Goal: Task Accomplishment & Management: Manage account settings

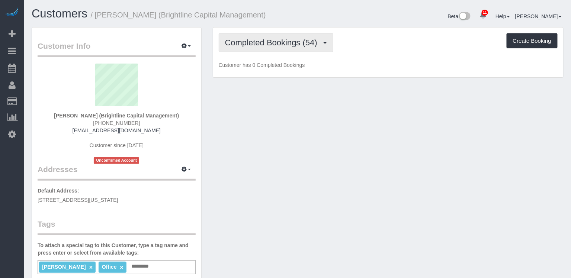
click at [253, 39] on span "Completed Bookings (54)" at bounding box center [273, 42] width 96 height 9
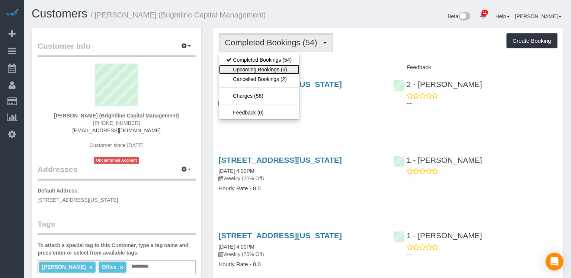
click at [250, 69] on link "Upcoming Bookings (6)" at bounding box center [259, 70] width 80 height 10
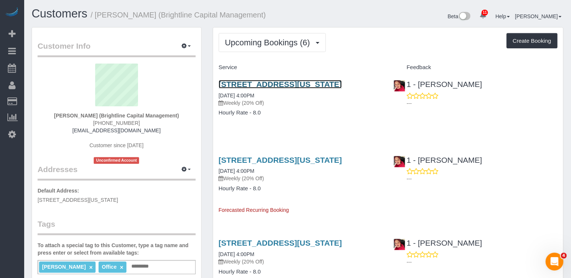
click at [251, 82] on link "461 Park Ave South, 8th Floor, New York, NY 10016" at bounding box center [280, 84] width 123 height 9
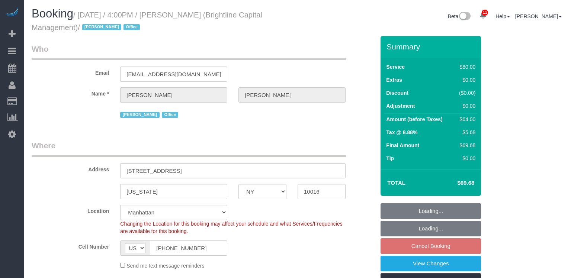
select select "NY"
select select "spot7"
select select "number:89"
select select "number:90"
select select "number:15"
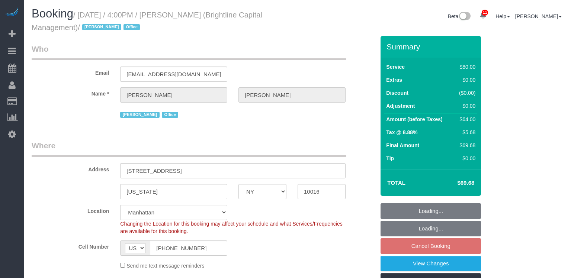
select select "number:7"
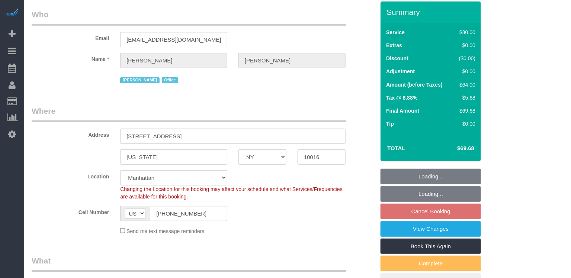
scroll to position [35, 0]
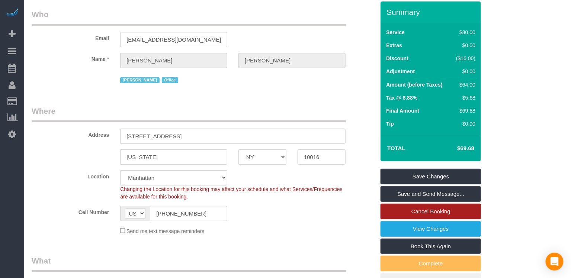
click at [445, 213] on link "Cancel Booking" at bounding box center [430, 212] width 100 height 16
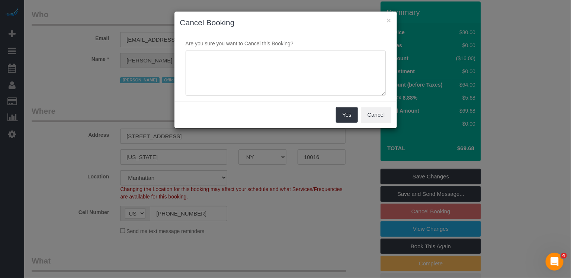
scroll to position [0, 0]
click at [331, 70] on textarea at bounding box center [286, 73] width 200 height 45
type textarea "please skip"
click at [358, 115] on div "Yes Cancel" at bounding box center [285, 114] width 222 height 27
click at [347, 116] on button "Yes" at bounding box center [347, 115] width 22 height 16
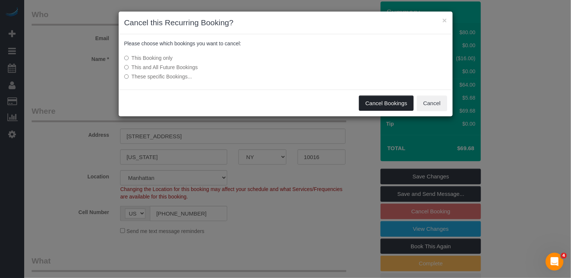
click at [373, 106] on button "Cancel Bookings" at bounding box center [386, 104] width 55 height 16
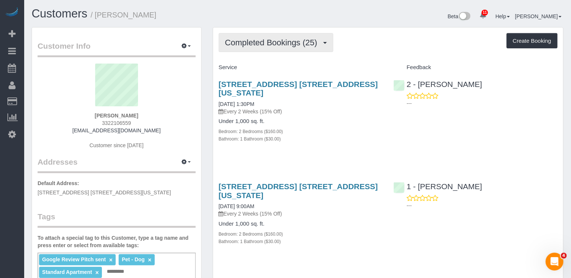
click at [261, 42] on span "Completed Bookings (25)" at bounding box center [273, 42] width 96 height 9
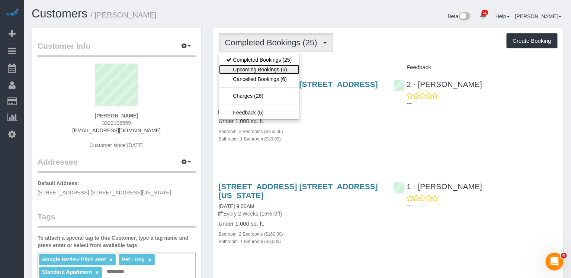
click at [259, 68] on link "Upcoming Bookings (6)" at bounding box center [259, 70] width 80 height 10
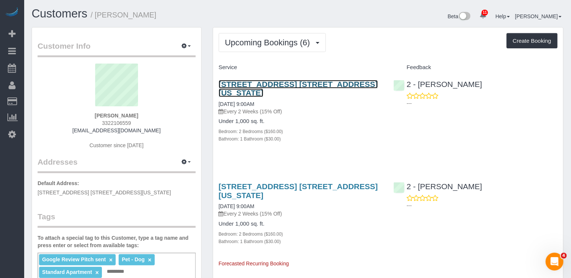
click at [265, 84] on link "245 West 25th Street, Apt. 6c, New York, NY 10001" at bounding box center [298, 88] width 159 height 17
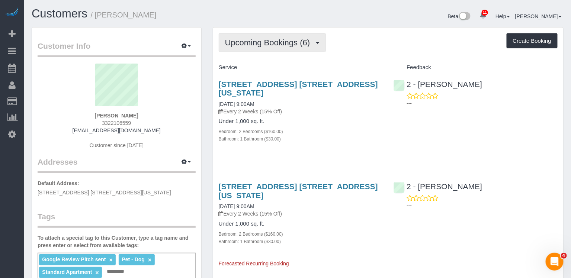
click at [274, 43] on span "Upcoming Bookings (6)" at bounding box center [269, 42] width 89 height 9
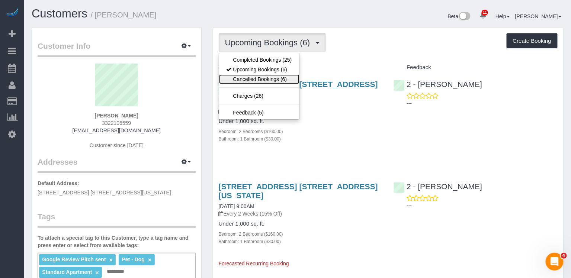
click at [258, 75] on link "Cancelled Bookings (6)" at bounding box center [259, 79] width 80 height 10
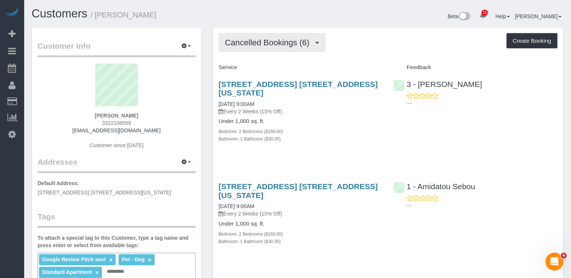
click at [271, 44] on span "Cancelled Bookings (6)" at bounding box center [269, 42] width 88 height 9
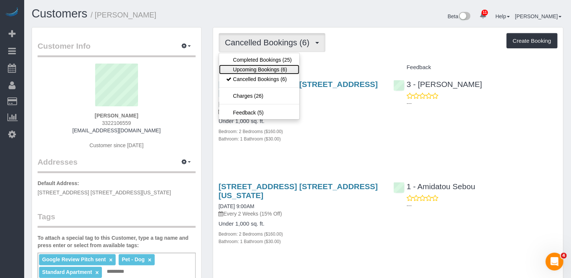
click at [266, 70] on link "Upcoming Bookings (6)" at bounding box center [259, 70] width 80 height 10
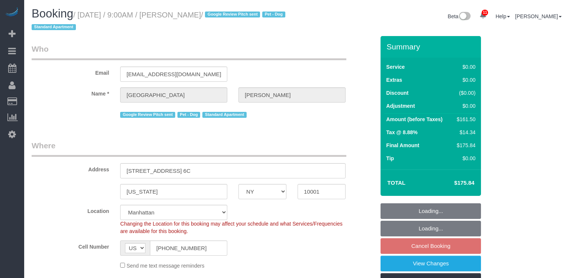
select select "NY"
select select "2"
select select "spot2"
select select "number:57"
select select "number:75"
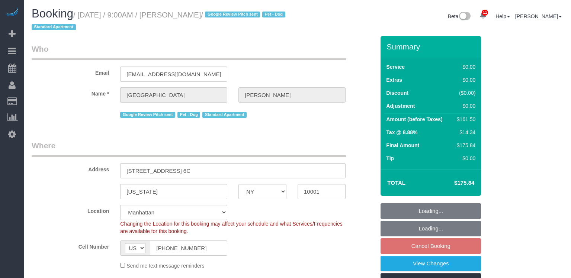
select select "number:13"
select select "number:6"
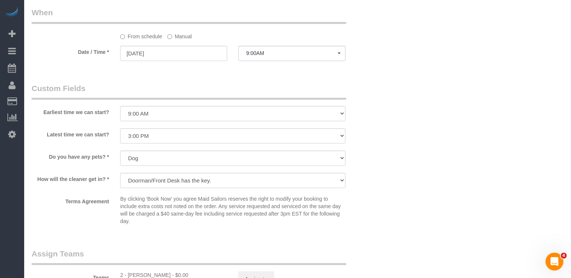
scroll to position [689, 0]
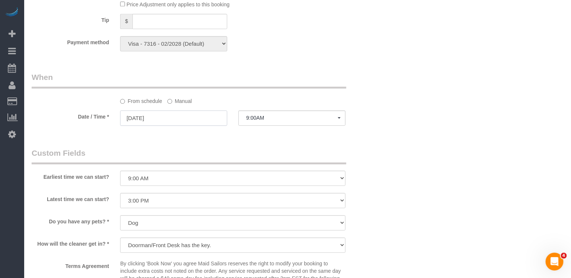
click at [180, 115] on input "[DATE]" at bounding box center [173, 117] width 107 height 15
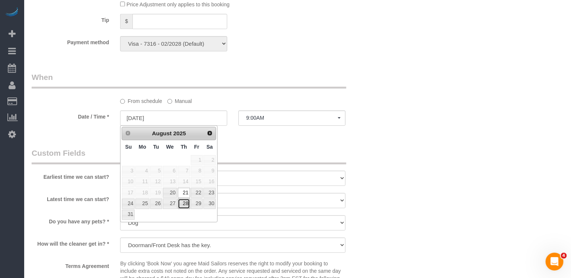
click at [187, 201] on link "28" at bounding box center [184, 204] width 12 height 10
type input "08/28/2025"
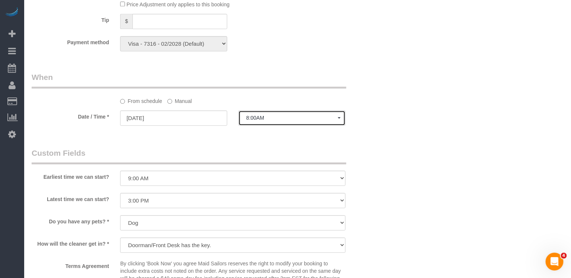
click at [262, 121] on button "8:00AM" at bounding box center [291, 117] width 107 height 15
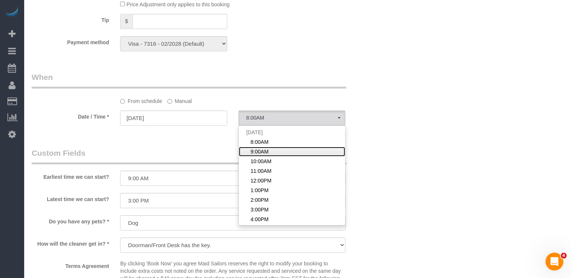
click at [262, 150] on span "9:00AM" at bounding box center [260, 151] width 18 height 7
select select "spot56"
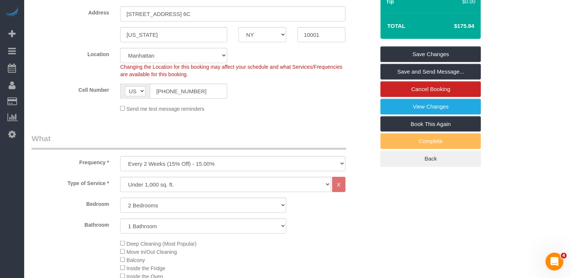
scroll to position [0, 0]
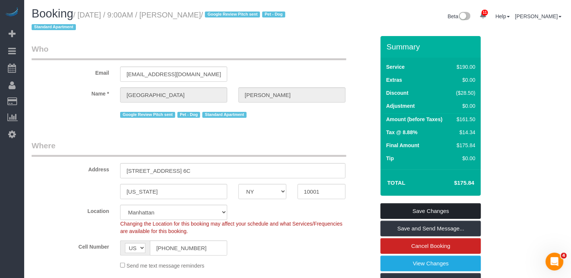
click at [405, 209] on link "Save Changes" at bounding box center [430, 211] width 100 height 16
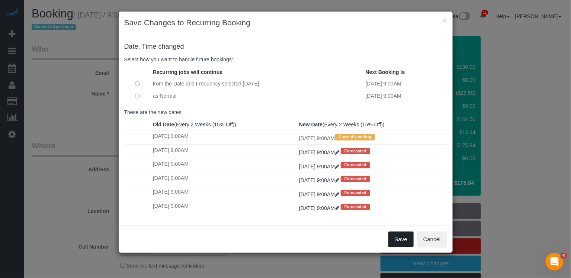
click at [405, 236] on button "Save" at bounding box center [400, 240] width 25 height 16
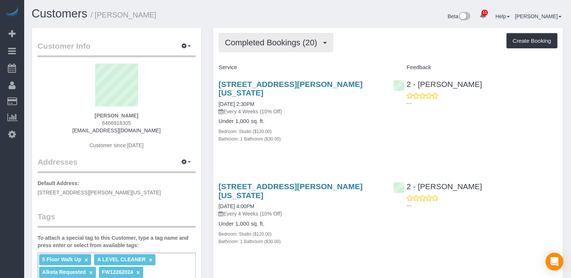
click at [273, 41] on span "Completed Bookings (20)" at bounding box center [273, 42] width 96 height 9
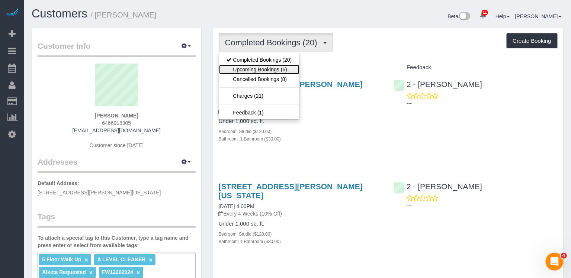
click at [269, 68] on link "Upcoming Bookings (6)" at bounding box center [259, 70] width 80 height 10
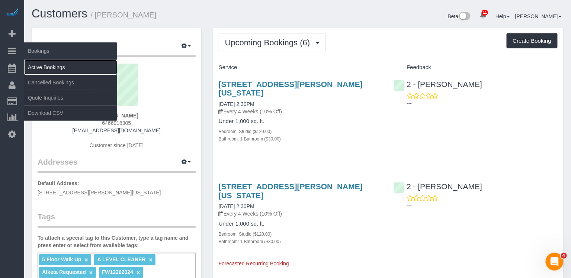
click at [46, 64] on link "Active Bookings" at bounding box center [70, 67] width 93 height 15
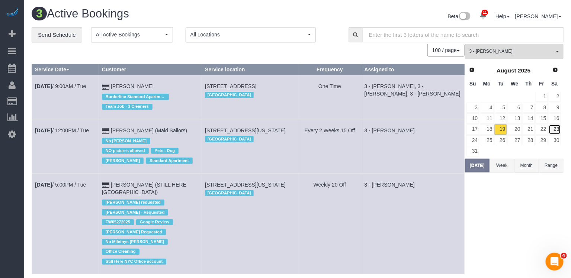
click at [556, 128] on link "23" at bounding box center [554, 130] width 12 height 10
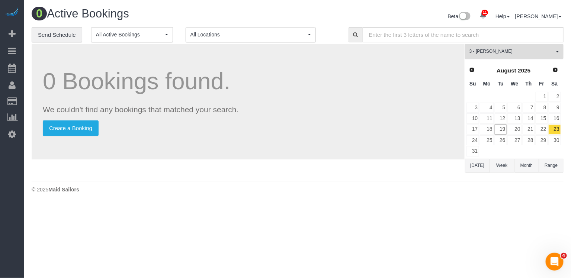
click at [507, 52] on span "3 - [PERSON_NAME]" at bounding box center [511, 51] width 85 height 6
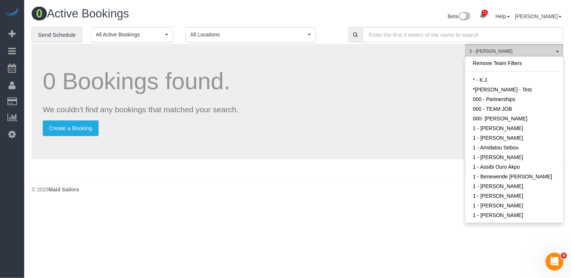
scroll to position [583, 0]
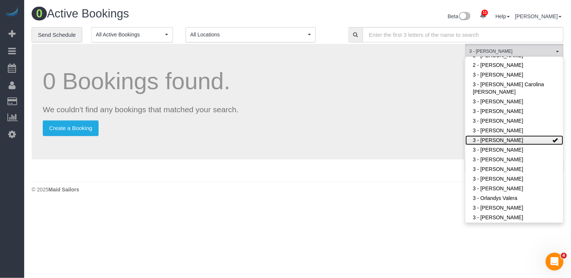
click at [506, 139] on link "3 - [PERSON_NAME]" at bounding box center [514, 140] width 98 height 10
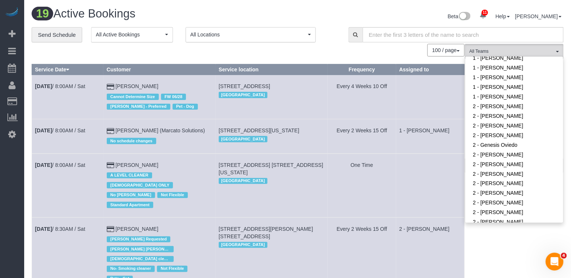
scroll to position [367, 0]
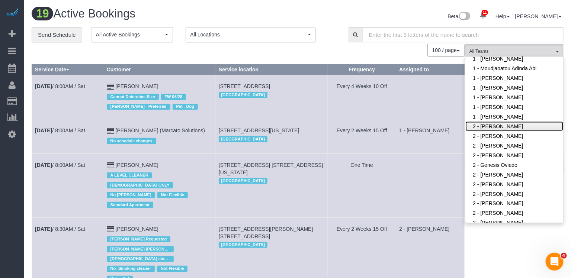
click at [505, 128] on link "2 - [PERSON_NAME]" at bounding box center [514, 127] width 98 height 10
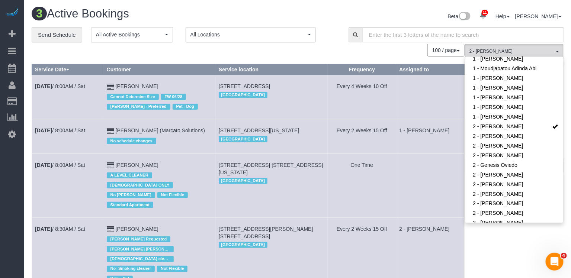
click at [431, 123] on td "1 - [PERSON_NAME]" at bounding box center [430, 136] width 68 height 34
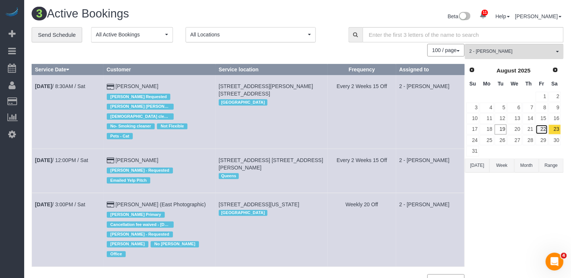
click at [545, 127] on link "22" at bounding box center [541, 130] width 12 height 10
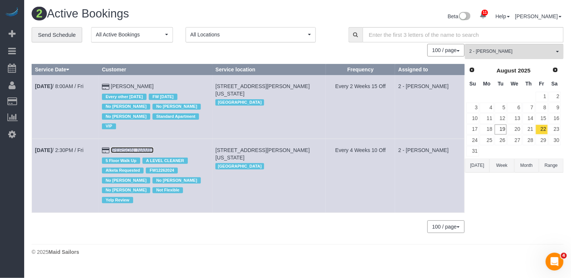
click at [132, 147] on link "[PERSON_NAME]" at bounding box center [132, 150] width 43 height 6
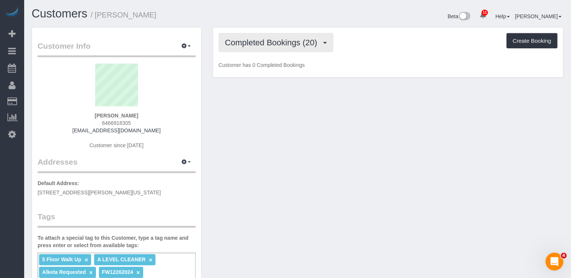
click at [260, 35] on button "Completed Bookings (20)" at bounding box center [276, 42] width 115 height 19
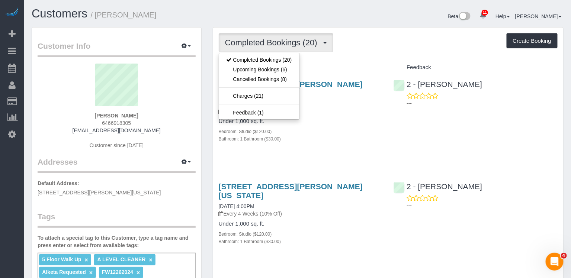
click at [259, 46] on span "Completed Bookings (20)" at bounding box center [273, 42] width 96 height 9
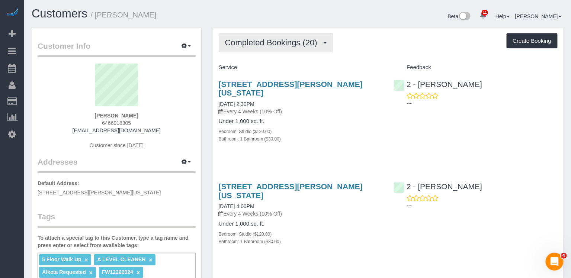
click at [265, 41] on span "Completed Bookings (20)" at bounding box center [273, 42] width 96 height 9
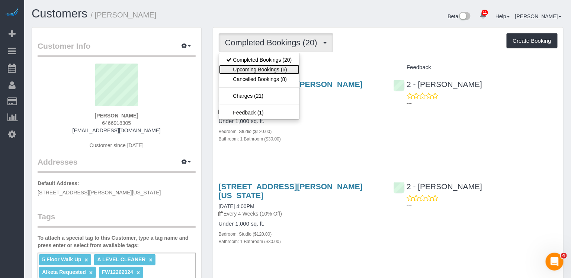
click at [265, 67] on link "Upcoming Bookings (6)" at bounding box center [259, 70] width 80 height 10
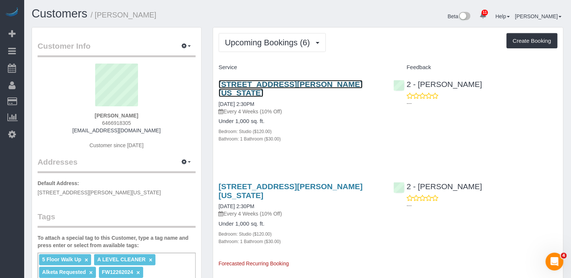
click at [266, 84] on link "[STREET_ADDRESS][PERSON_NAME][US_STATE]" at bounding box center [291, 88] width 144 height 17
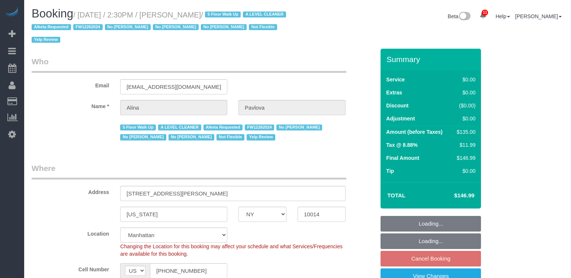
select select "NY"
select select "string:stripe-pm_1NAVWw4VGloSiKo7JiLePhrw"
select select "number:89"
select select "number:90"
select select "number:15"
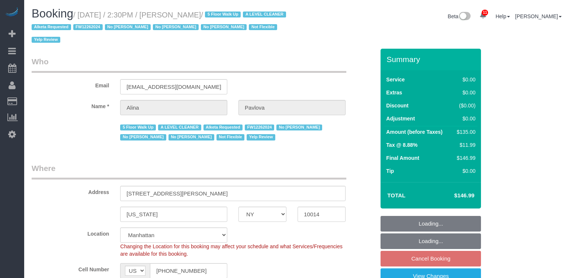
select select "number:5"
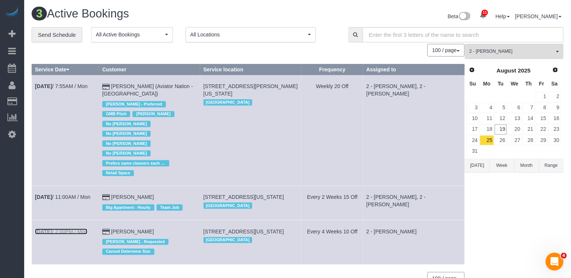
click at [52, 229] on b "[DATE]" at bounding box center [43, 232] width 17 height 6
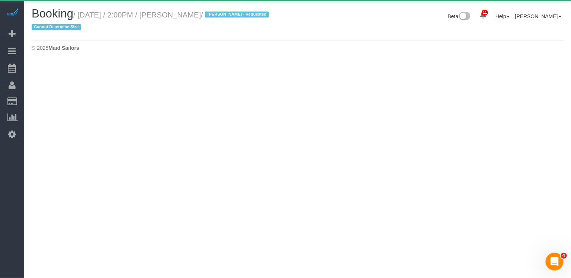
select select "NY"
select select "number:58"
select select "number:72"
select select "number:15"
select select "number:6"
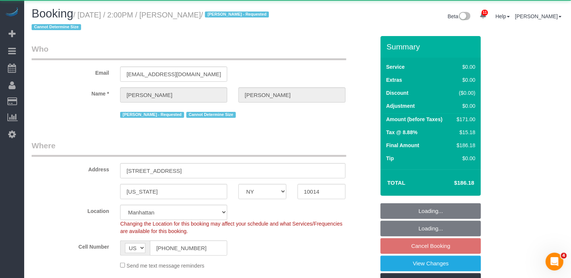
select select "2"
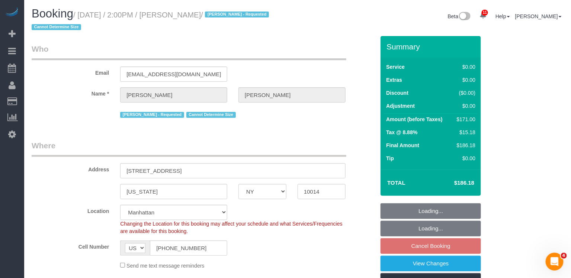
select select "object:3102"
select select "spot59"
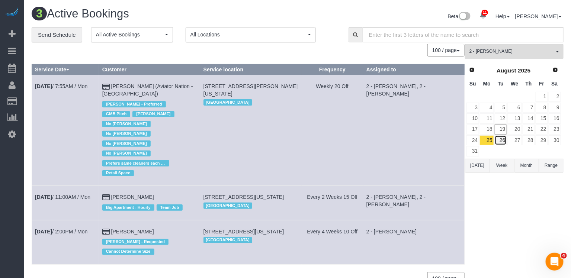
click at [504, 139] on link "26" at bounding box center [501, 140] width 12 height 10
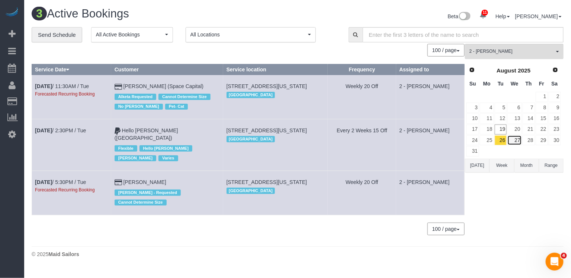
click at [518, 138] on link "27" at bounding box center [514, 140] width 14 height 10
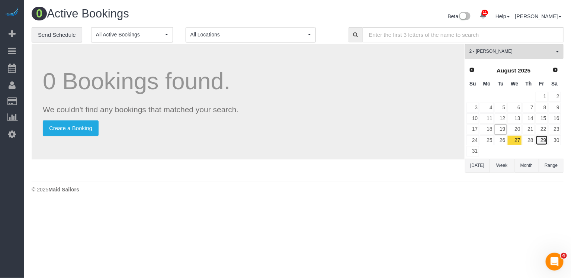
click at [543, 137] on link "29" at bounding box center [541, 140] width 12 height 10
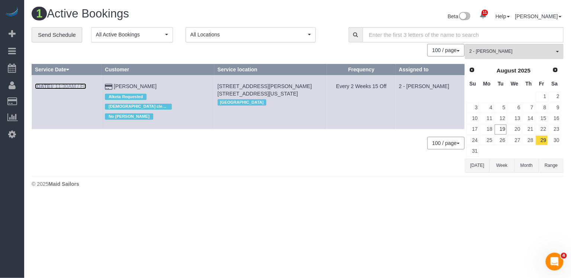
click at [80, 84] on link "[DATE] 11:30AM / Fri" at bounding box center [60, 86] width 51 height 6
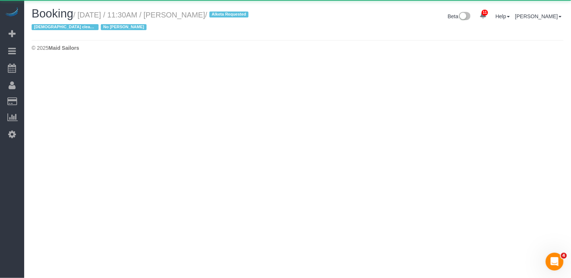
select select "NY"
select select "210"
select select "number:89"
select select "number:90"
select select "number:15"
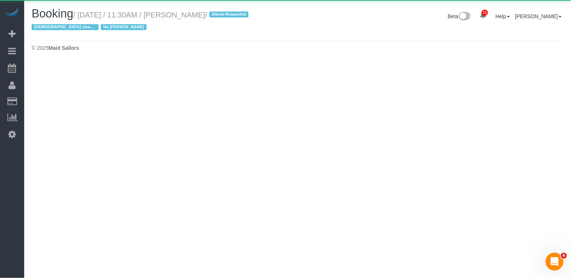
select select "number:5"
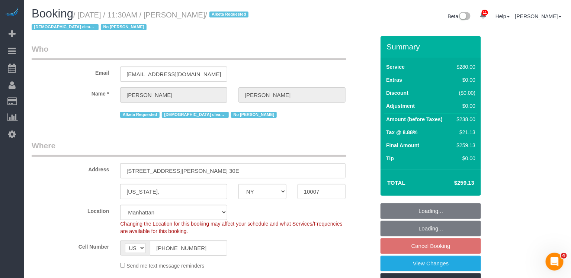
select select "object:4968"
select select "string:stripe-pm_1Q2zBZ4VGloSiKo7CHxVeRVv"
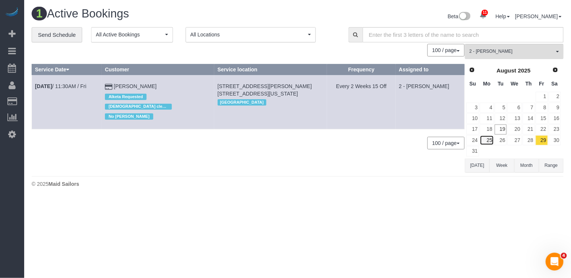
click at [491, 138] on link "25" at bounding box center [487, 140] width 14 height 10
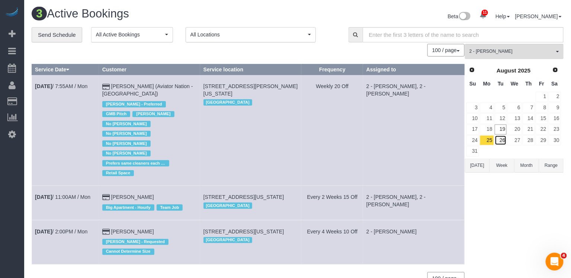
click at [505, 138] on link "26" at bounding box center [501, 140] width 12 height 10
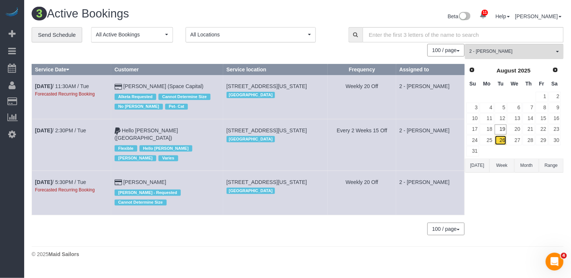
click at [503, 139] on link "26" at bounding box center [501, 140] width 12 height 10
click at [542, 141] on link "29" at bounding box center [541, 140] width 12 height 10
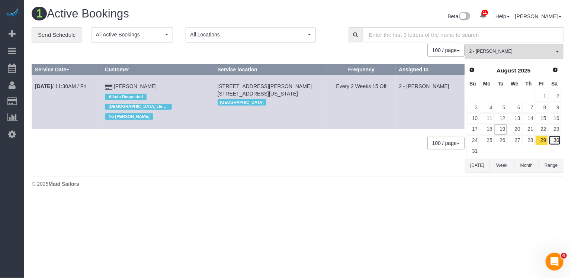
click at [559, 139] on link "30" at bounding box center [554, 140] width 12 height 10
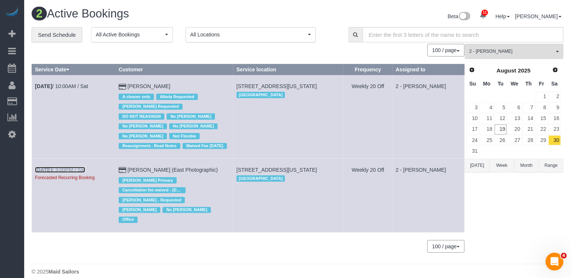
click at [75, 168] on link "[DATE] 3:00PM / Sat" at bounding box center [60, 170] width 50 height 6
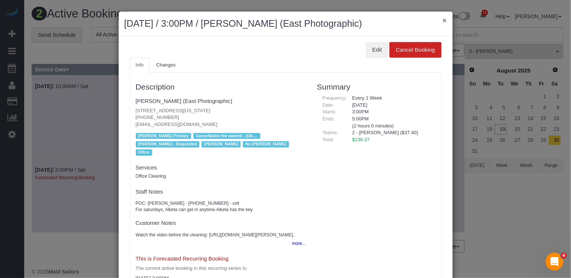
click at [443, 20] on button "×" at bounding box center [444, 20] width 4 height 8
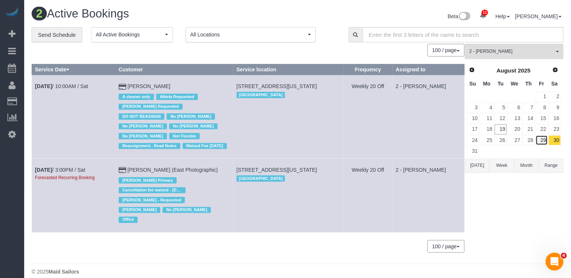
click at [545, 136] on link "29" at bounding box center [541, 140] width 12 height 10
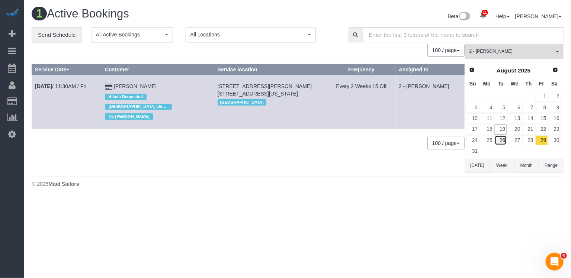
click at [503, 136] on link "26" at bounding box center [501, 140] width 12 height 10
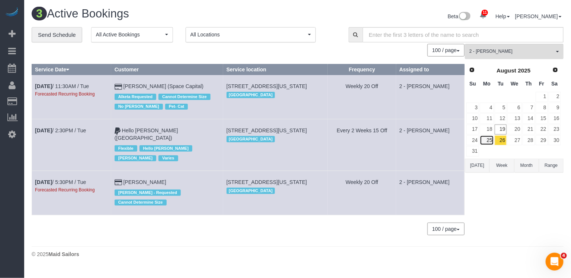
click at [489, 139] on link "25" at bounding box center [487, 140] width 14 height 10
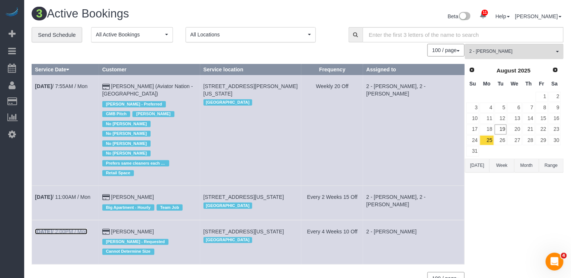
click at [84, 229] on link "[DATE] 2:00PM / Mon" at bounding box center [61, 232] width 52 height 6
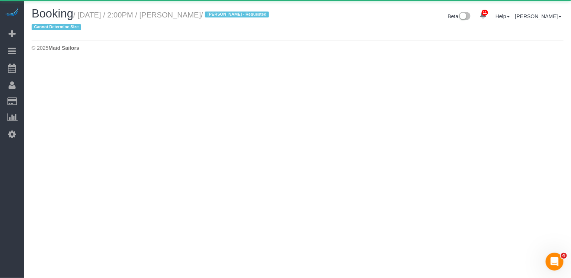
select select "NY"
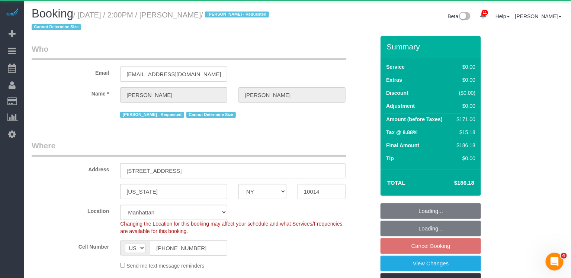
select select "2"
select select "number:58"
select select "number:72"
select select "number:15"
select select "number:6"
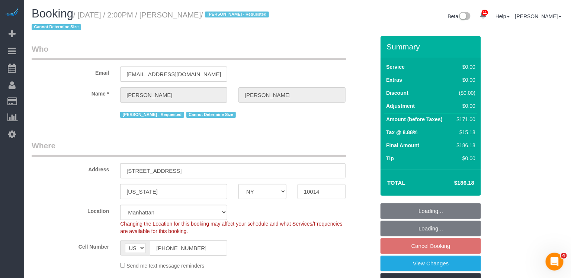
select select "object:7135"
select select "string:stripe-pm_1Rh9oP4VGloSiKo7FuGIGsGr"
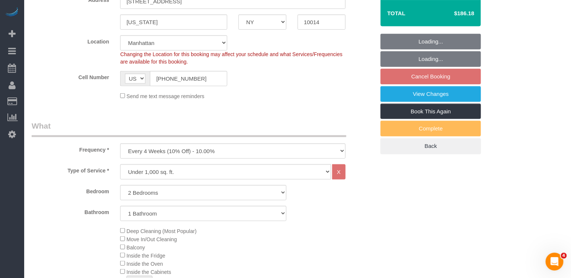
select select "spot173"
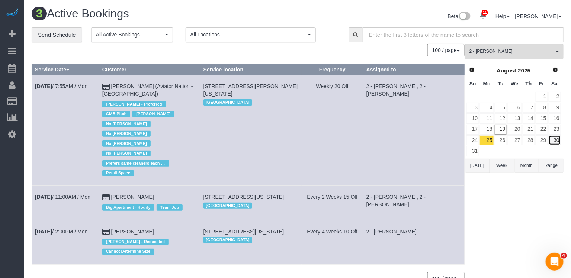
click at [558, 135] on link "30" at bounding box center [554, 140] width 12 height 10
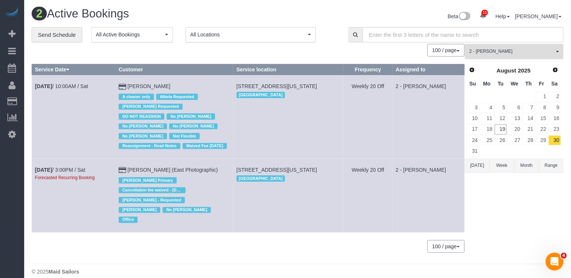
click at [498, 52] on span "2 - [PERSON_NAME]" at bounding box center [511, 51] width 85 height 6
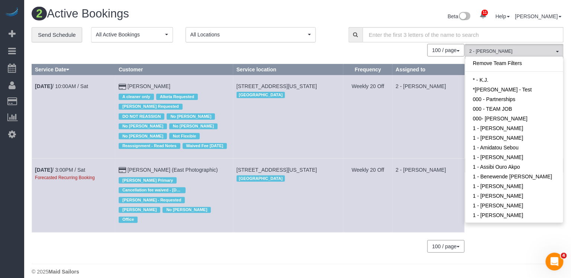
scroll to position [353, 0]
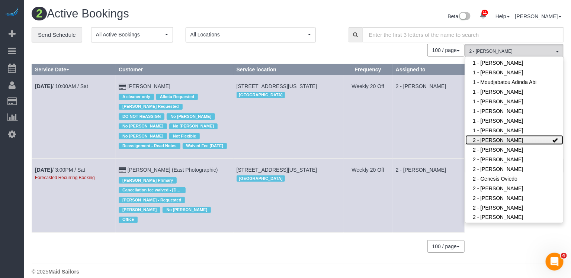
click at [504, 141] on link "2 - [PERSON_NAME]" at bounding box center [514, 140] width 98 height 10
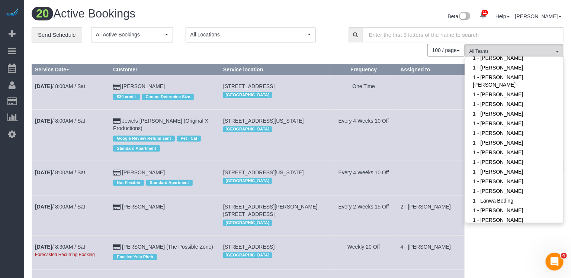
scroll to position [183, 0]
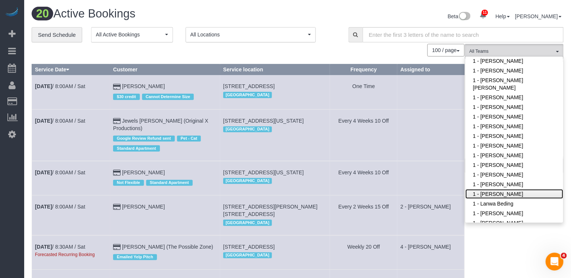
click at [501, 192] on link "1 - [PERSON_NAME]" at bounding box center [514, 194] width 98 height 10
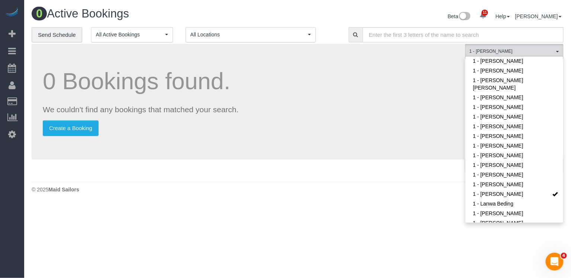
click at [366, 140] on div "0 Bookings found. We couldn't find any bookings that matched your search. Creat…" at bounding box center [248, 102] width 433 height 116
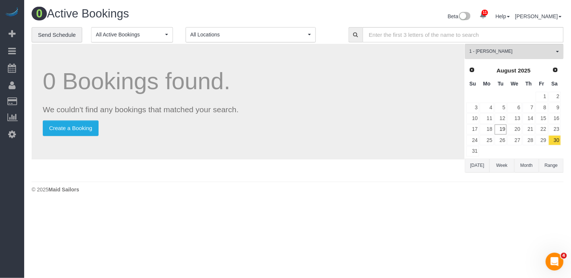
click at [478, 170] on button "[DATE]" at bounding box center [477, 166] width 25 height 14
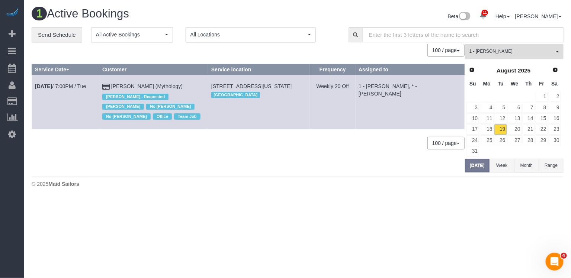
drag, startPoint x: 538, startPoint y: 56, endPoint x: 515, endPoint y: 120, distance: 68.0
click at [538, 56] on button "1 - [PERSON_NAME] All Teams" at bounding box center [514, 51] width 99 height 15
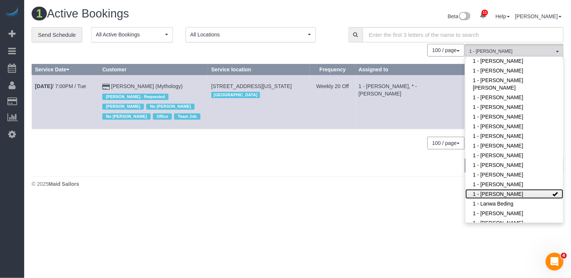
click at [495, 194] on link "1 - [PERSON_NAME]" at bounding box center [514, 194] width 98 height 10
click at [447, 191] on div "1 Active Bookings Beta 11 Your Notifications You have 0 alerts × You have 6 to …" at bounding box center [297, 99] width 547 height 199
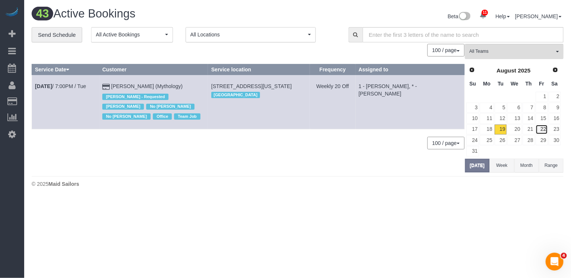
click at [542, 129] on link "22" at bounding box center [541, 130] width 12 height 10
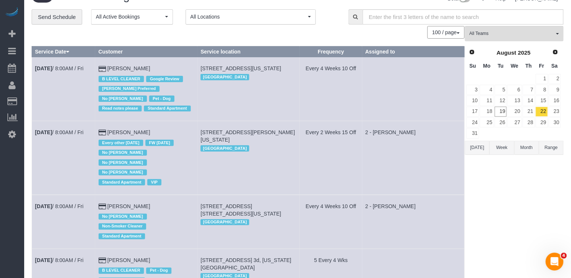
scroll to position [0, 0]
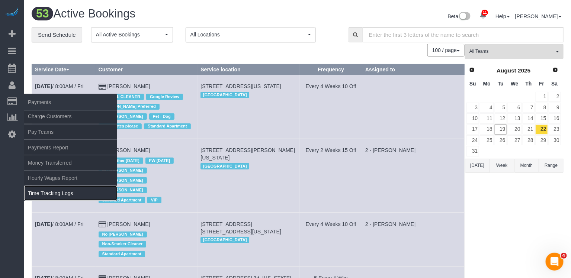
click at [60, 187] on link "Time Tracking Logs" at bounding box center [70, 193] width 93 height 15
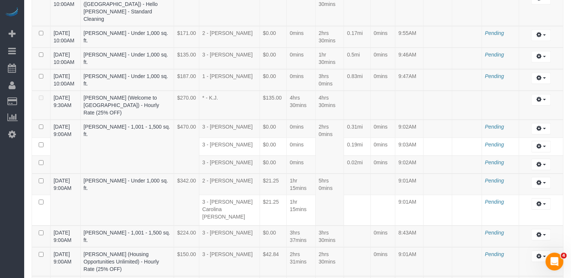
scroll to position [1027, 0]
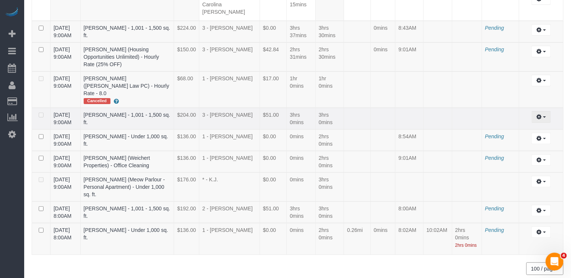
click at [541, 111] on button "button" at bounding box center [540, 117] width 19 height 12
click at [527, 126] on link "Edit" at bounding box center [521, 131] width 59 height 10
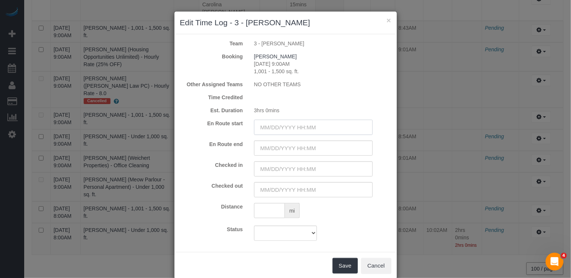
click at [310, 130] on input "text" at bounding box center [313, 127] width 119 height 15
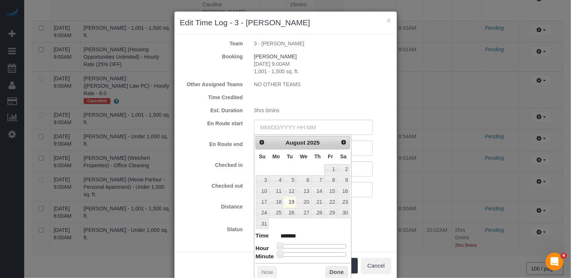
type input "[DATE] 8:00AM"
type input "******"
click at [303, 244] on div at bounding box center [313, 246] width 67 height 4
type input "[DATE] 9:00AM"
type input "******"
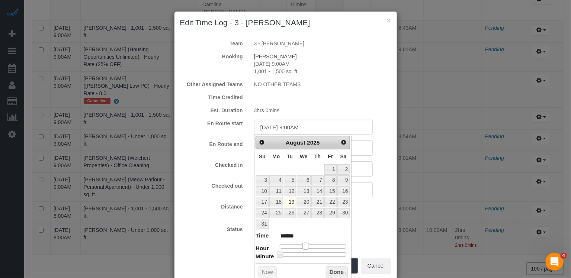
drag, startPoint x: 303, startPoint y: 242, endPoint x: 307, endPoint y: 244, distance: 3.9
click at [307, 244] on span at bounding box center [305, 246] width 7 height 7
click at [357, 176] on div "Checked in Checked out" at bounding box center [285, 179] width 211 height 36
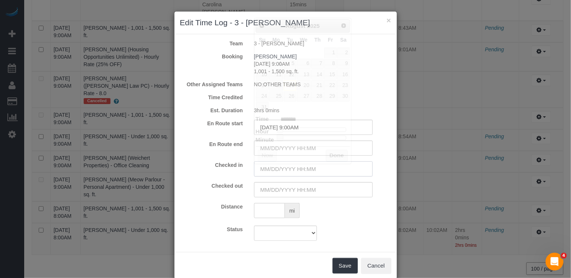
click at [355, 168] on input "text" at bounding box center [313, 168] width 119 height 15
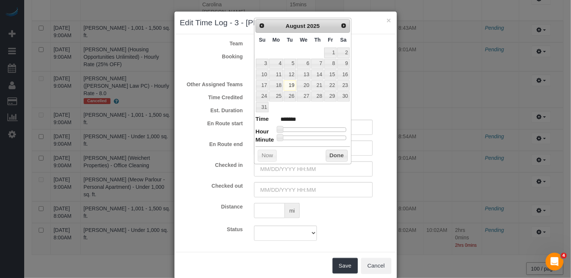
click at [306, 128] on div at bounding box center [313, 130] width 67 height 4
type input "[DATE] 9:00AM"
type input "******"
click at [350, 265] on button "Save" at bounding box center [344, 266] width 25 height 16
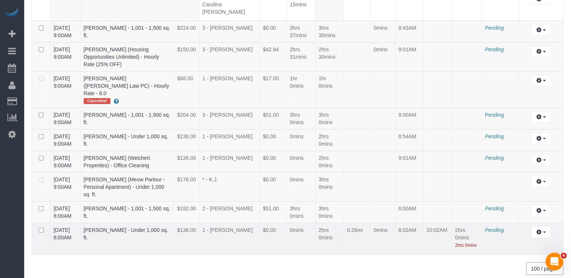
click at [496, 223] on td "Pending" at bounding box center [500, 239] width 37 height 32
click at [496, 227] on span "Pending" at bounding box center [494, 230] width 19 height 6
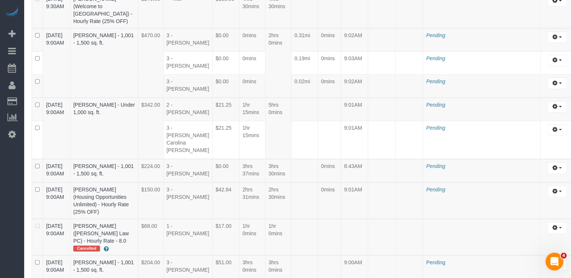
scroll to position [1622, 0]
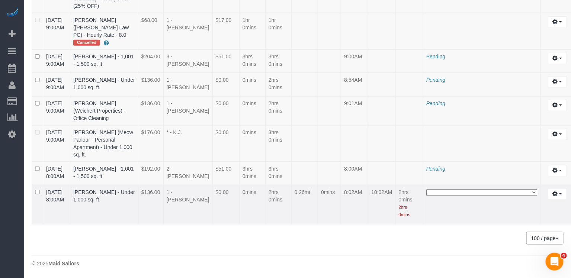
click at [483, 193] on select "**********" at bounding box center [481, 192] width 111 height 7
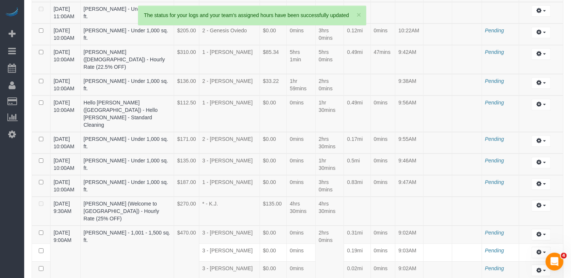
scroll to position [1016, 0]
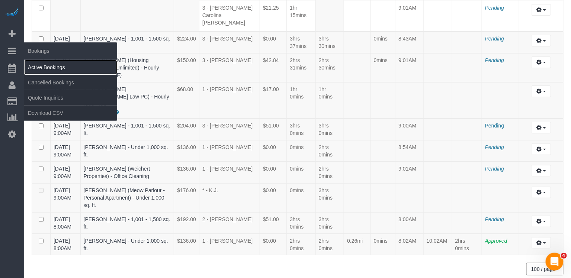
click at [44, 61] on link "Active Bookings" at bounding box center [70, 67] width 93 height 15
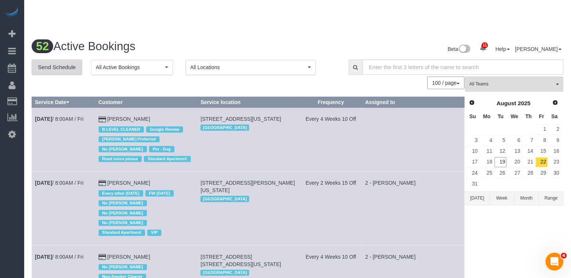
click at [62, 67] on link "Send Schedule" at bounding box center [57, 67] width 51 height 16
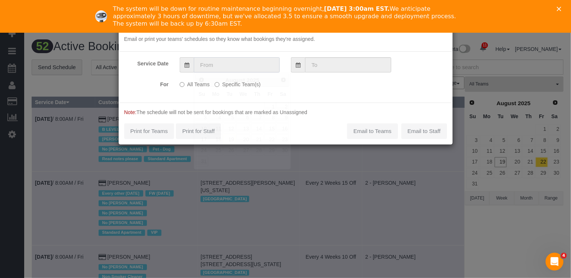
click at [228, 65] on input "text" at bounding box center [237, 64] width 86 height 15
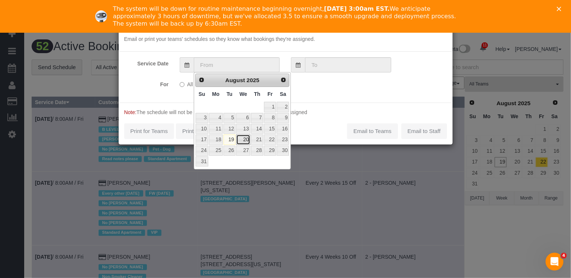
click at [247, 135] on link "20" at bounding box center [243, 140] width 14 height 10
type input "[DATE]"
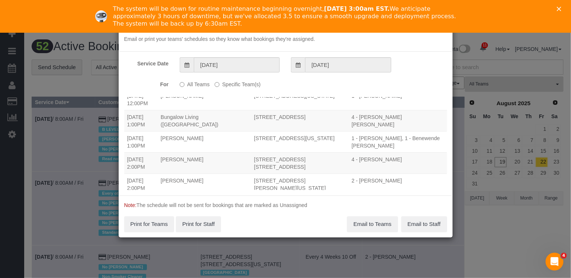
scroll to position [555, 0]
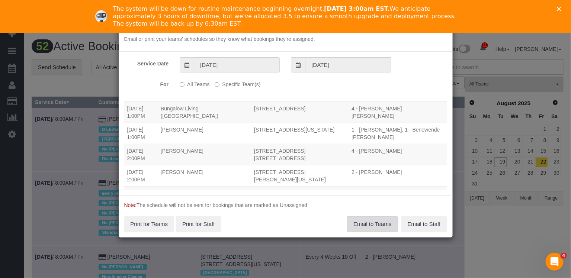
click at [360, 223] on button "Email to Teams" at bounding box center [372, 224] width 51 height 16
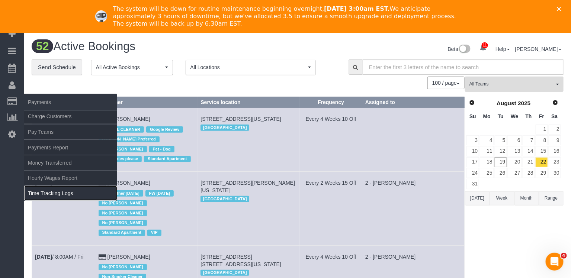
click at [62, 188] on link "Time Tracking Logs" at bounding box center [70, 193] width 93 height 15
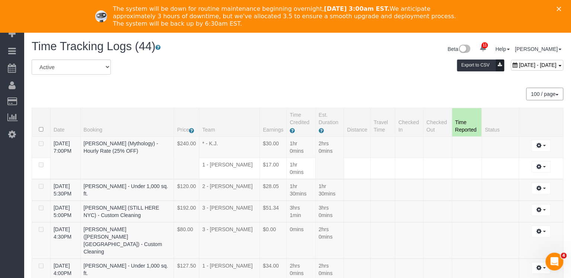
click at [560, 9] on icon "Close" at bounding box center [559, 9] width 4 height 4
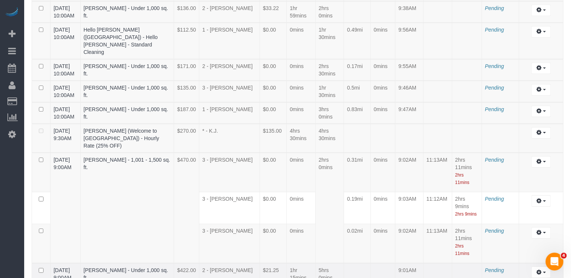
scroll to position [782, 0]
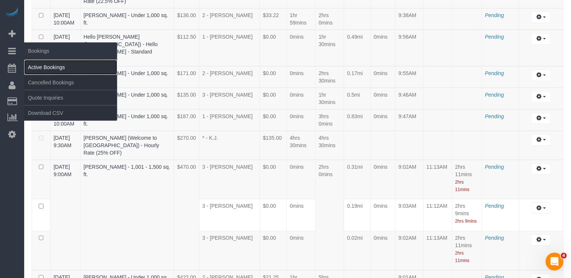
click at [41, 67] on link "Active Bookings" at bounding box center [70, 67] width 93 height 15
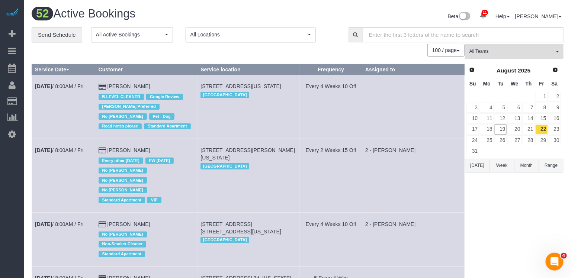
click at [481, 163] on button "[DATE]" at bounding box center [477, 166] width 25 height 14
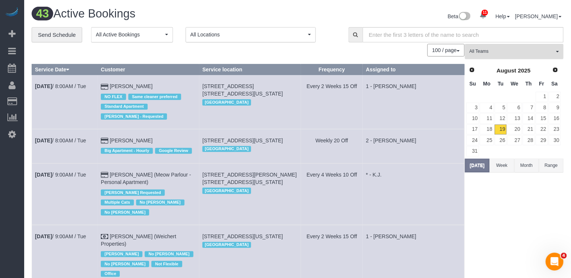
click at [481, 51] on span "All Teams" at bounding box center [511, 51] width 85 height 6
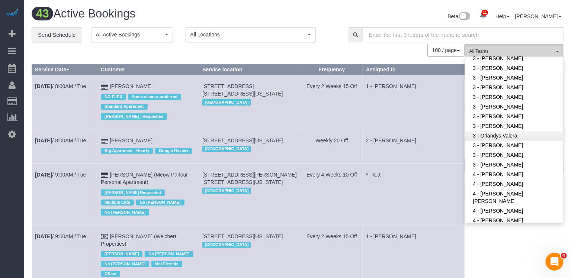
scroll to position [647, 0]
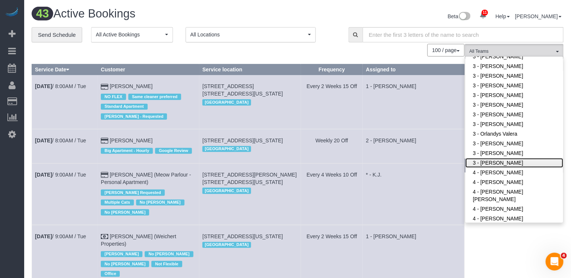
click at [484, 165] on link "3 - [PERSON_NAME]" at bounding box center [514, 163] width 98 height 10
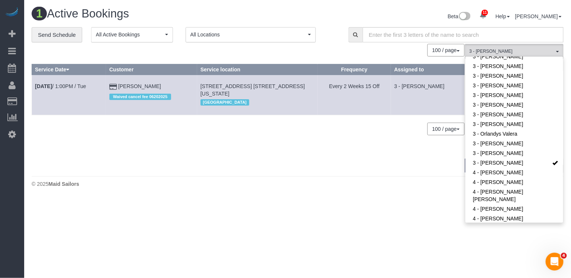
click at [437, 181] on div "© 2025 Maid Sailors" at bounding box center [298, 183] width 532 height 7
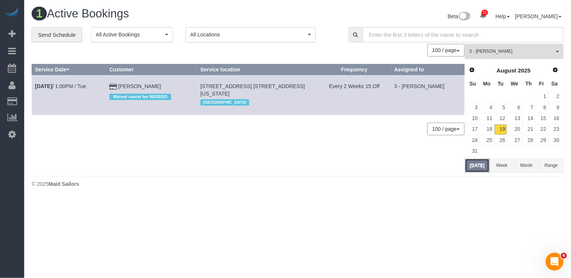
click at [467, 162] on button "[DATE]" at bounding box center [477, 166] width 25 height 14
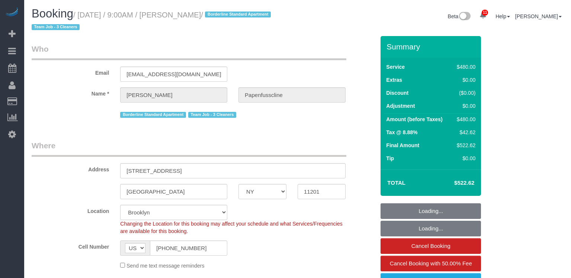
select select "NY"
select select "3"
select select "string:stripe-pm_1RxZqx4VGloSiKo7KRaStGJc"
select select "spot1"
select select "number:89"
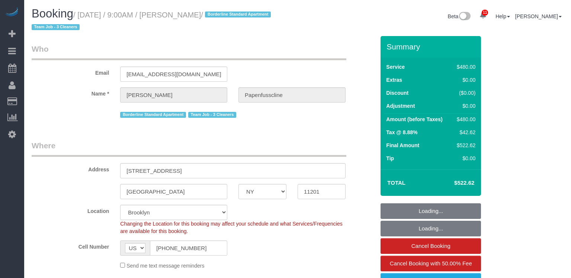
select select "number:90"
select select "number:15"
select select "number:5"
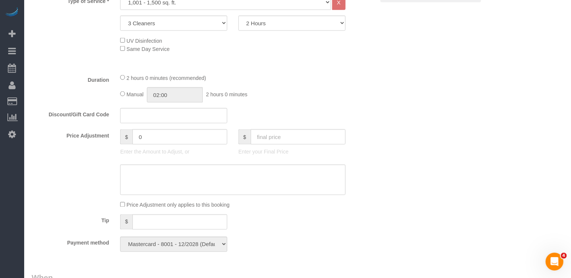
scroll to position [322, 0]
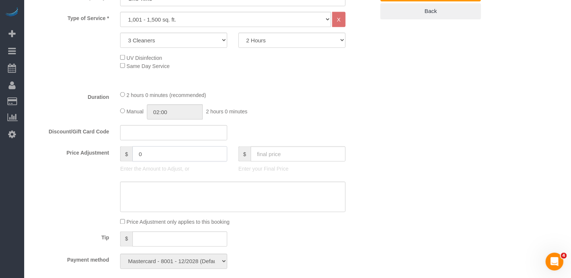
click at [149, 157] on input "0" at bounding box center [179, 154] width 95 height 15
type input "-10"
click at [148, 189] on textarea at bounding box center [232, 197] width 225 height 30
type textarea "broken item"
click at [271, 119] on div "Manual 02:00 2 hours 0 minutes" at bounding box center [232, 111] width 225 height 15
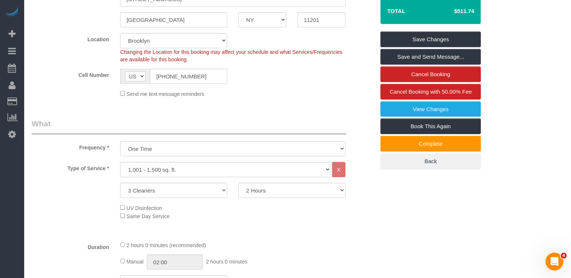
scroll to position [0, 0]
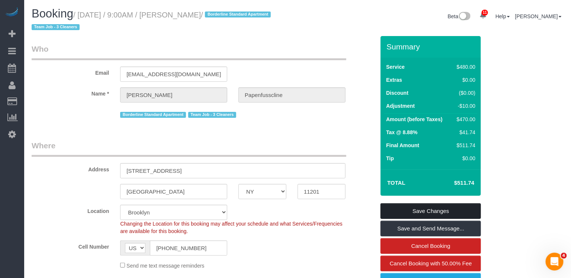
click at [402, 210] on link "Save Changes" at bounding box center [430, 211] width 100 height 16
